Goal: Find specific page/section: Find specific page/section

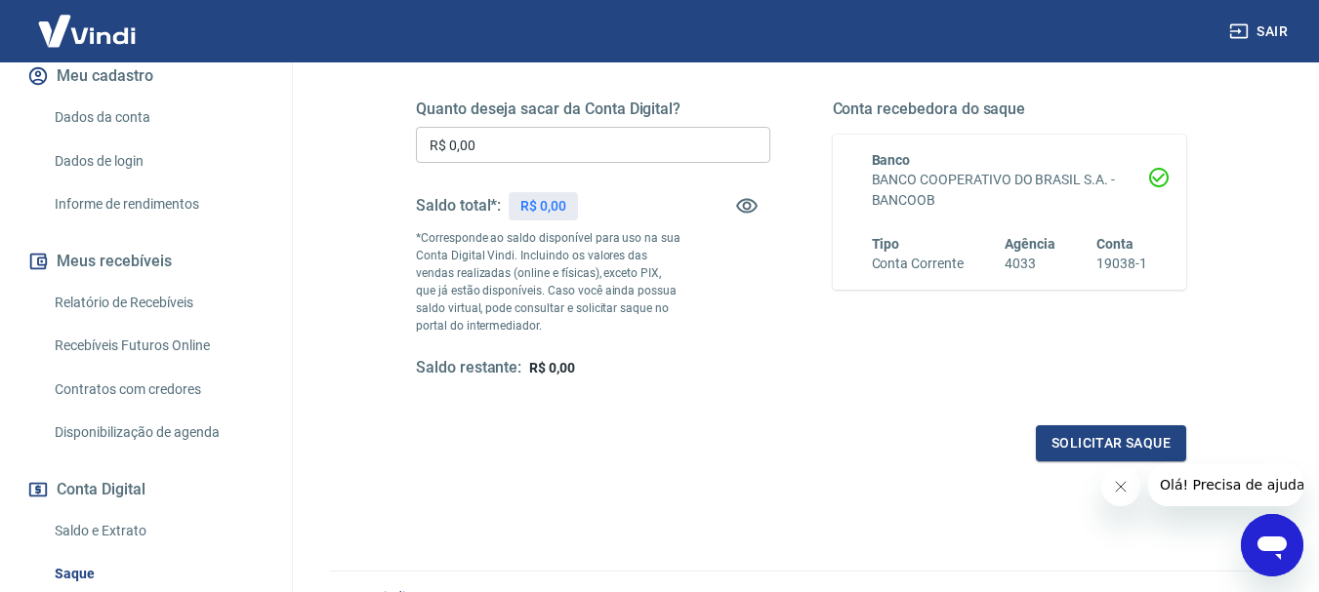
scroll to position [293, 0]
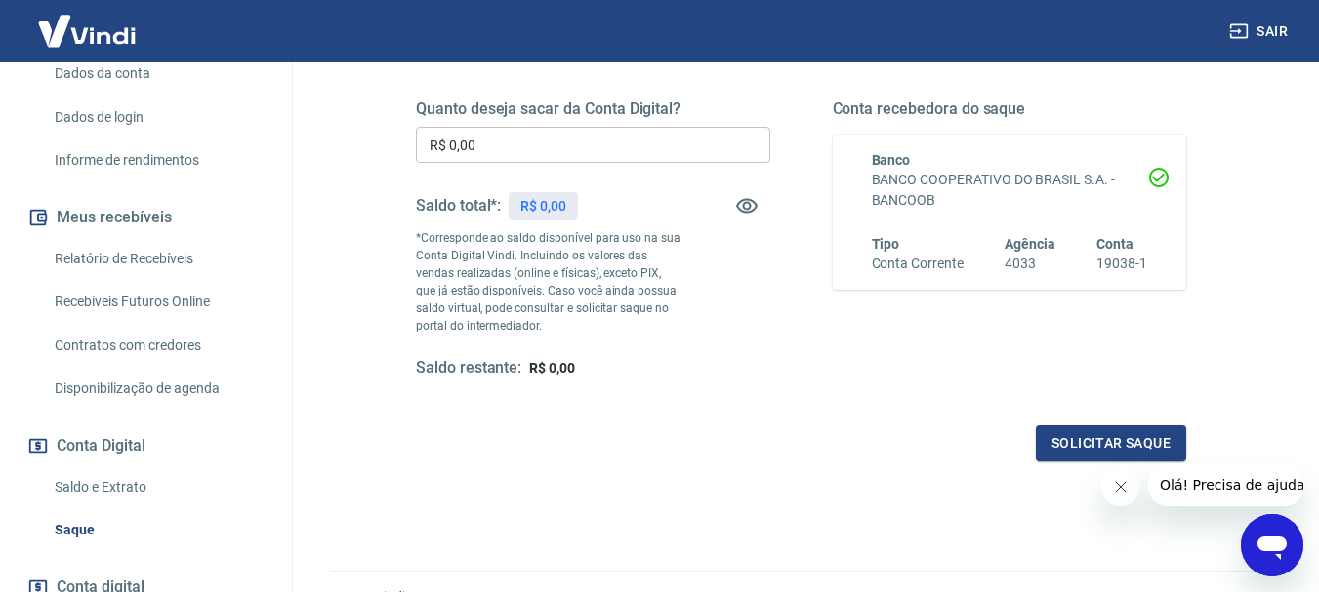
drag, startPoint x: 133, startPoint y: 274, endPoint x: 139, endPoint y: 261, distance: 14.9
click at [133, 272] on link "Relatório de Recebíveis" at bounding box center [158, 259] width 222 height 40
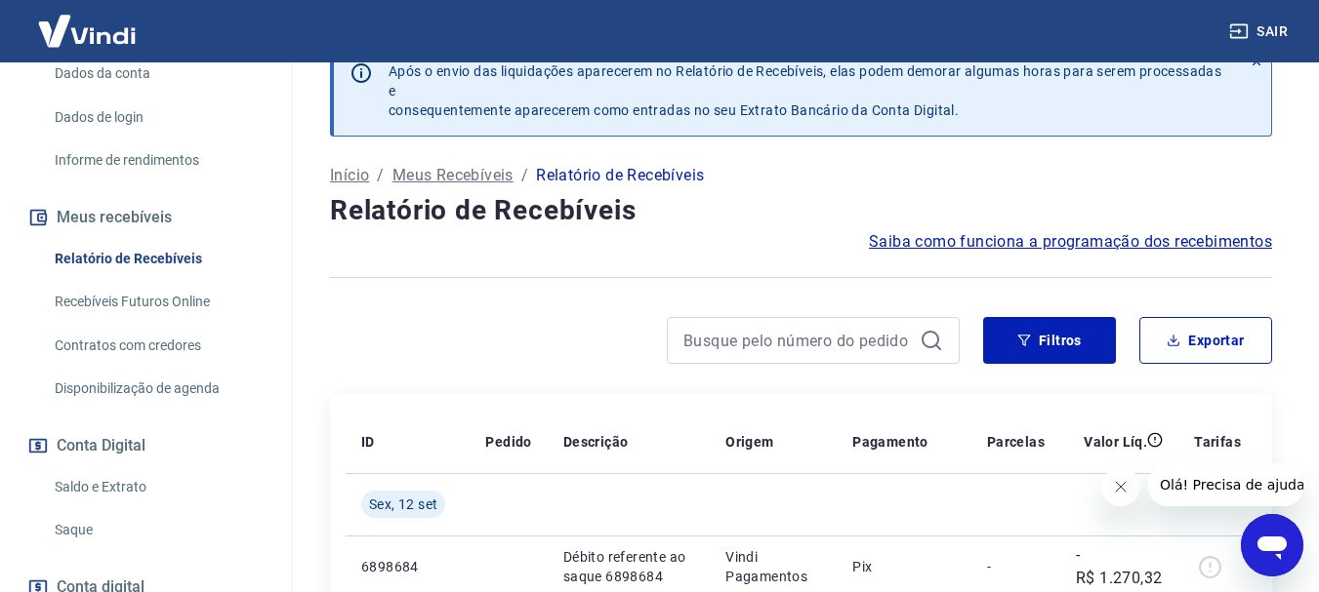
scroll to position [38, 0]
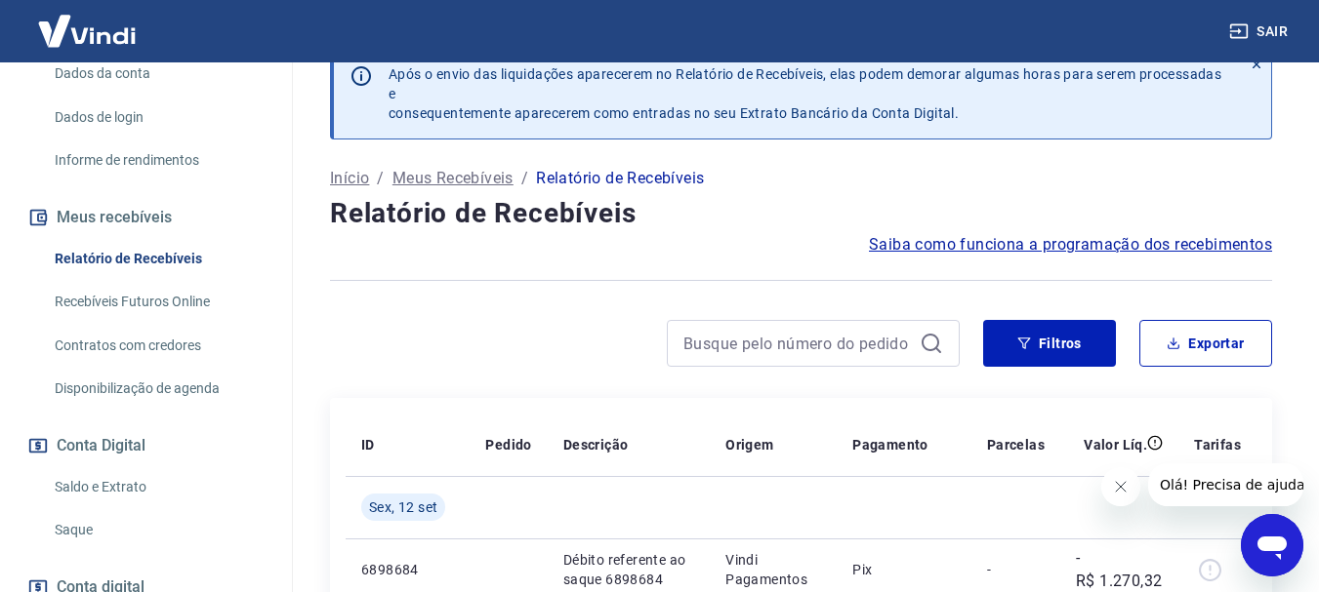
click at [128, 316] on link "Recebíveis Futuros Online" at bounding box center [158, 302] width 222 height 40
